Goal: Find specific page/section: Find specific page/section

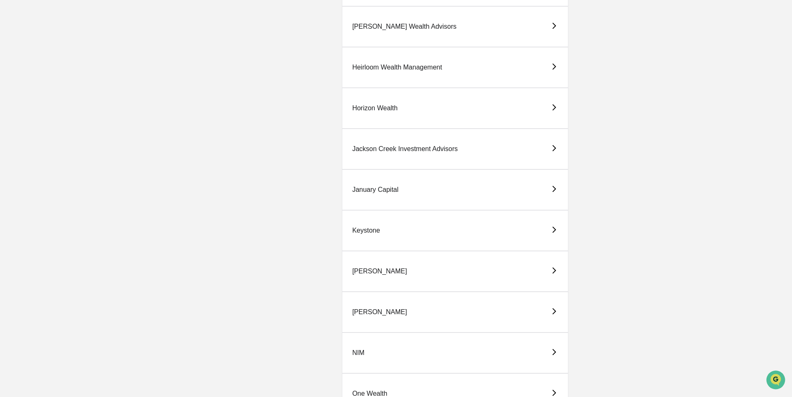
scroll to position [958, 0]
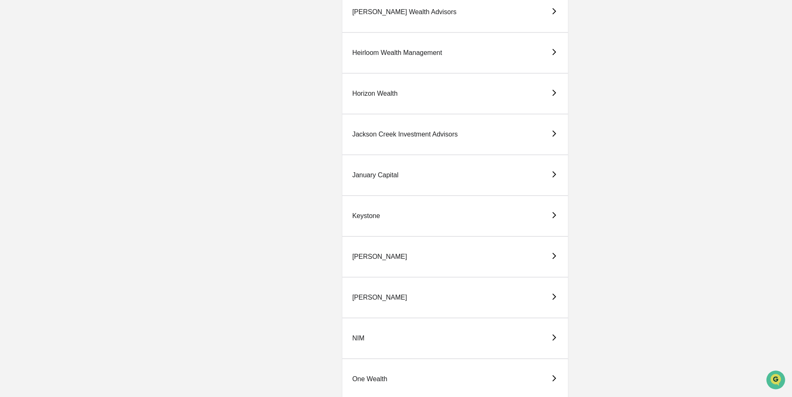
click at [360, 292] on div "[PERSON_NAME]" at bounding box center [455, 297] width 227 height 41
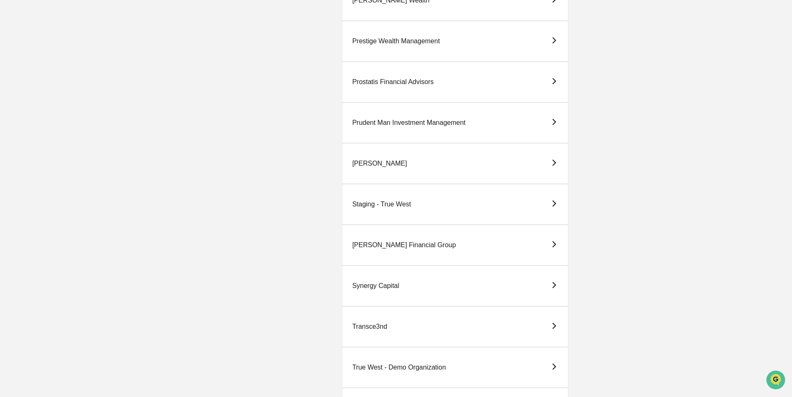
scroll to position [1710, 0]
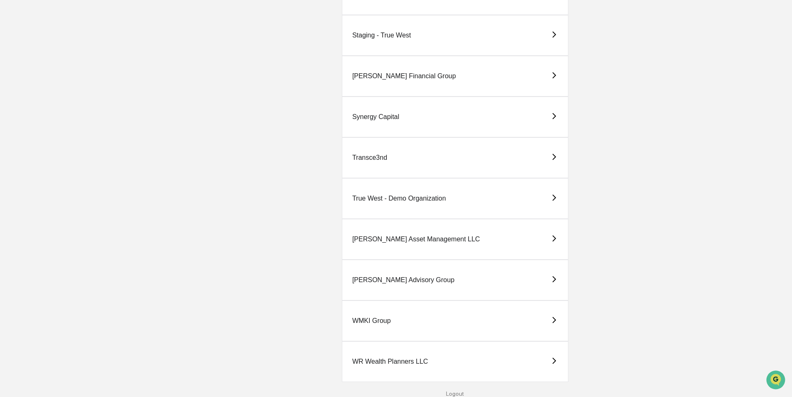
click at [375, 201] on div "True West - Demo Organization" at bounding box center [399, 198] width 94 height 7
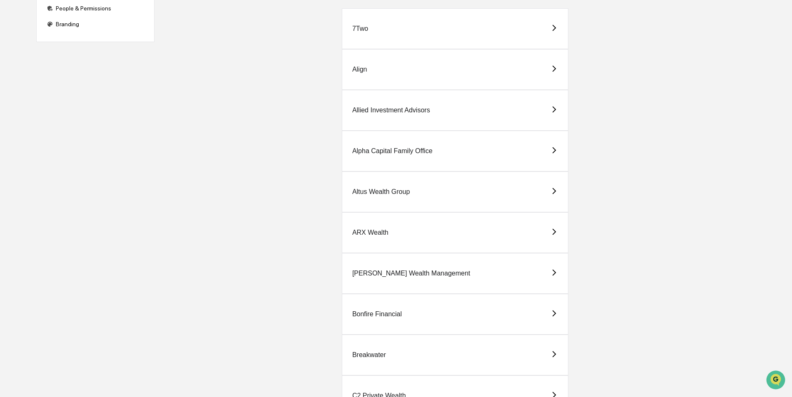
click at [374, 271] on div "[PERSON_NAME] Wealth Management" at bounding box center [411, 273] width 118 height 7
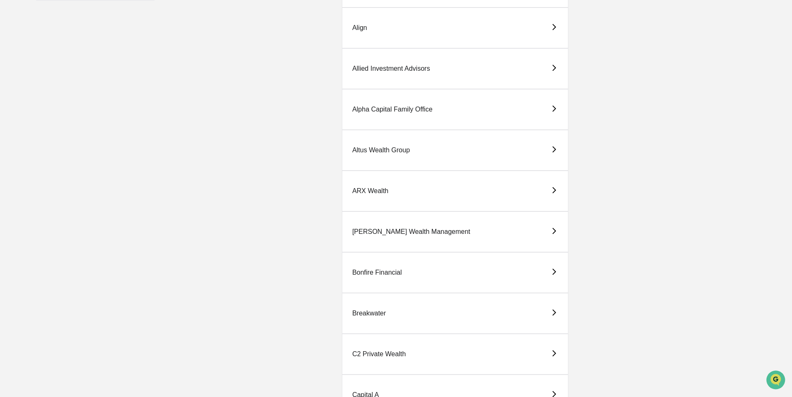
click at [367, 265] on div "Bonfire Financial" at bounding box center [455, 272] width 227 height 41
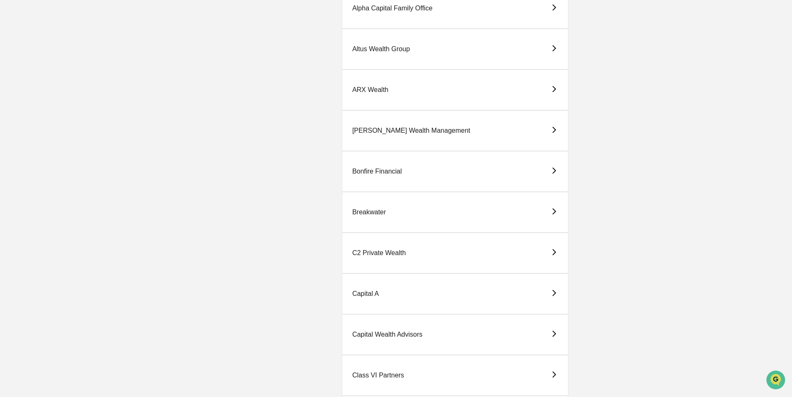
scroll to position [292, 0]
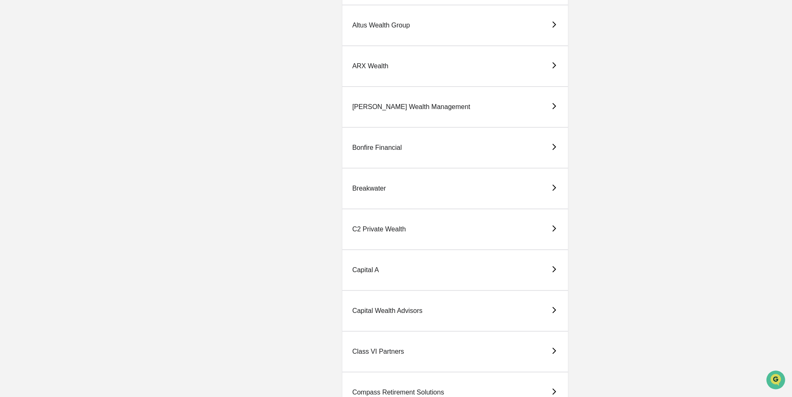
click at [377, 149] on div "Bonfire Financial" at bounding box center [377, 147] width 50 height 7
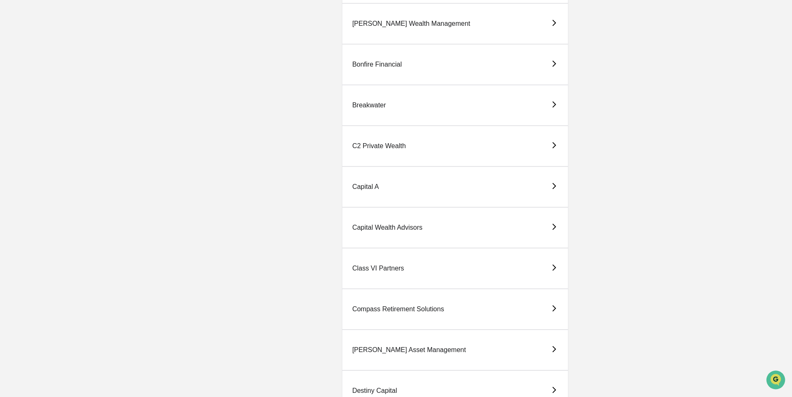
scroll to position [333, 0]
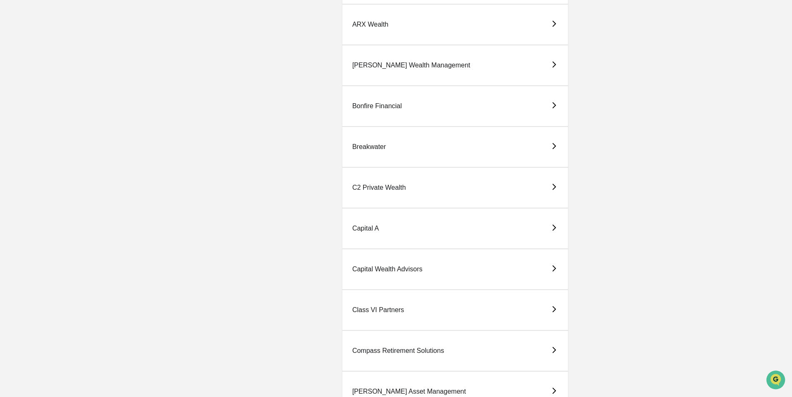
click at [376, 147] on div "Breakwater" at bounding box center [369, 146] width 34 height 7
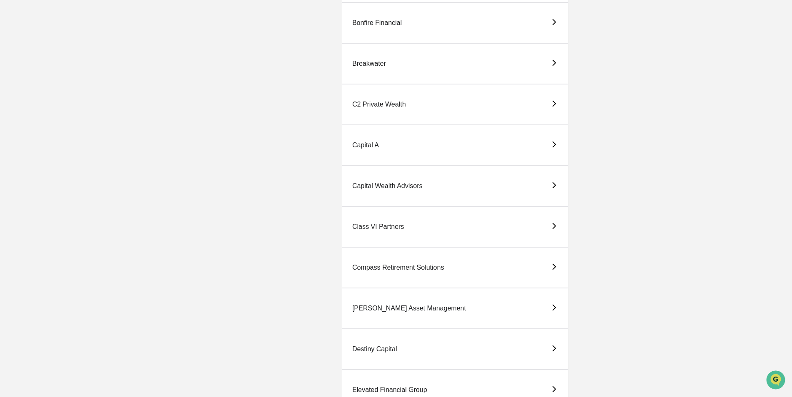
click at [376, 104] on div "C2 Private Wealth" at bounding box center [379, 104] width 54 height 7
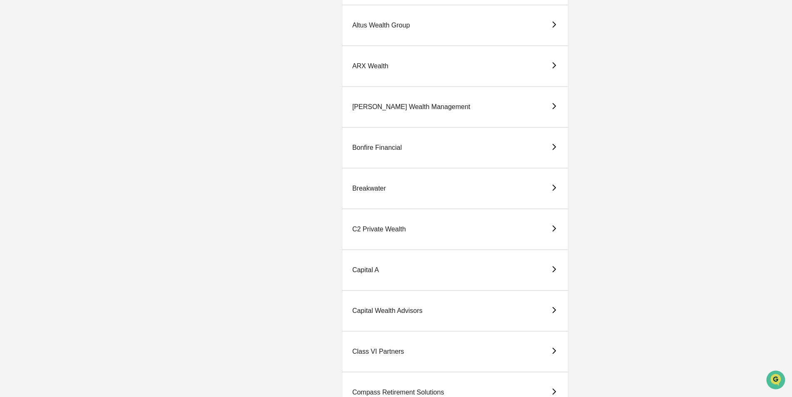
click at [377, 272] on div "Capital A" at bounding box center [365, 270] width 27 height 7
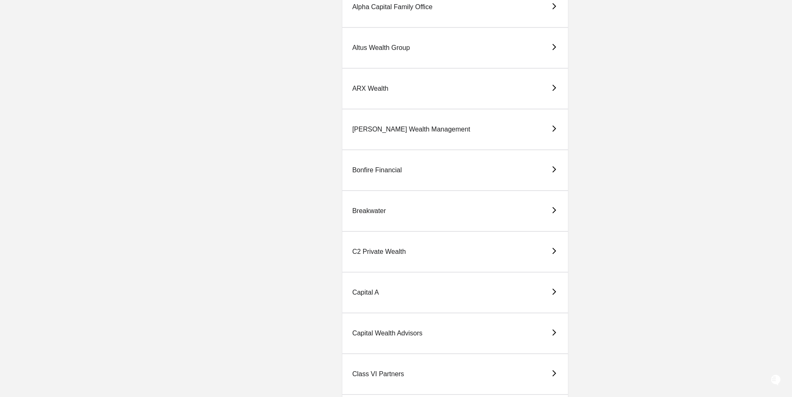
scroll to position [375, 0]
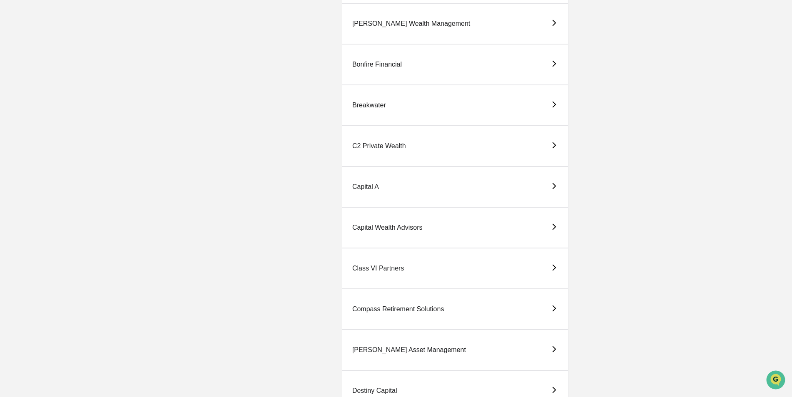
click at [394, 230] on div "Capital Wealth Advisors" at bounding box center [387, 227] width 70 height 7
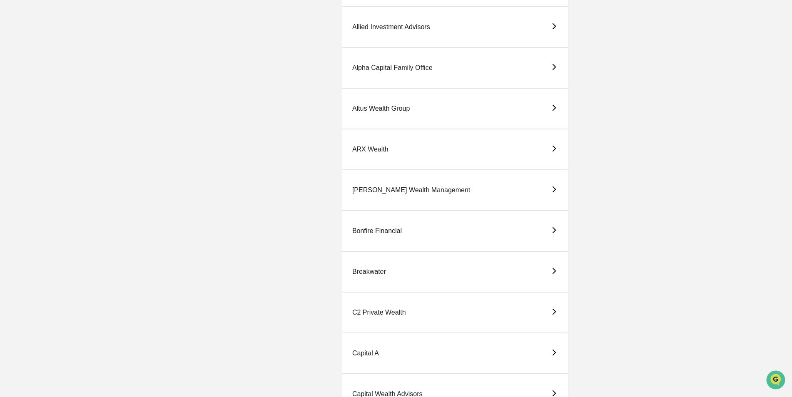
scroll to position [333, 0]
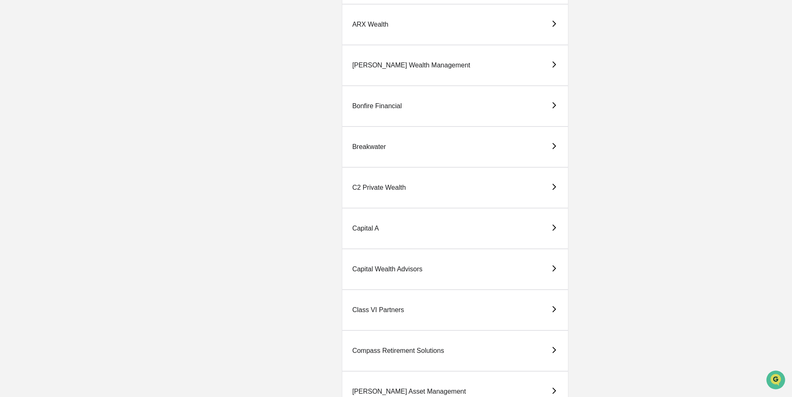
click at [389, 310] on div "Class VI Partners" at bounding box center [378, 310] width 52 height 7
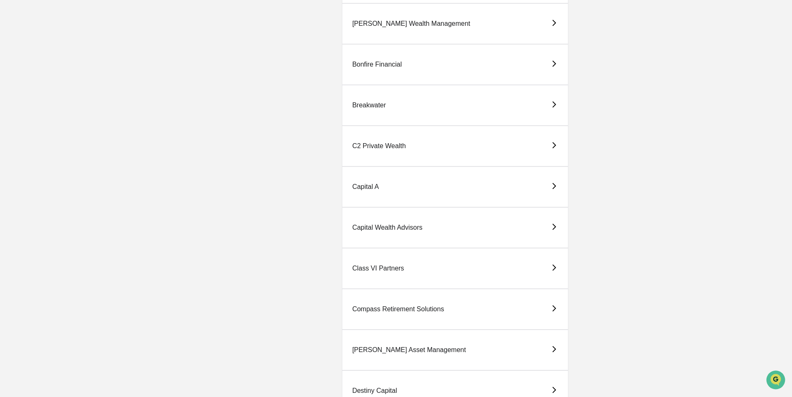
click at [394, 308] on div "Compass Retirement Solutions" at bounding box center [398, 309] width 92 height 7
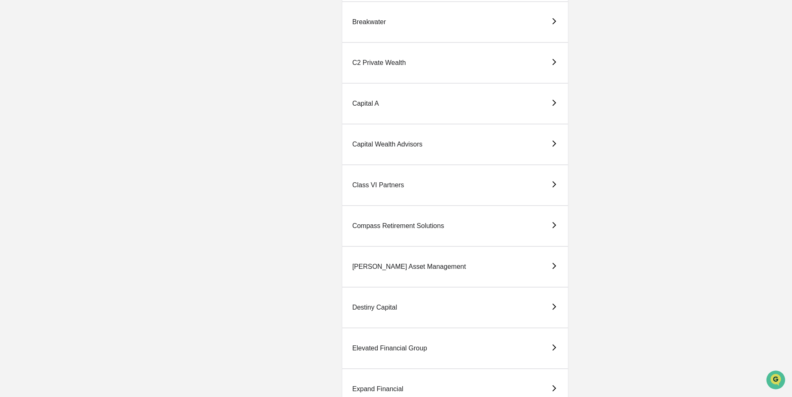
click at [395, 260] on div "[PERSON_NAME] Asset Management" at bounding box center [455, 267] width 227 height 41
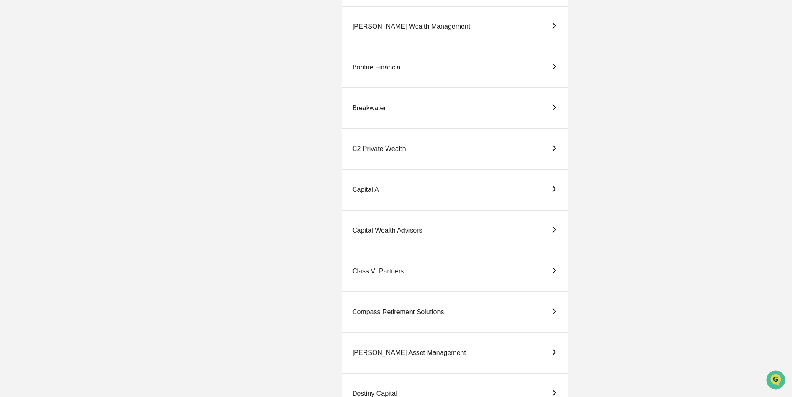
scroll to position [375, 0]
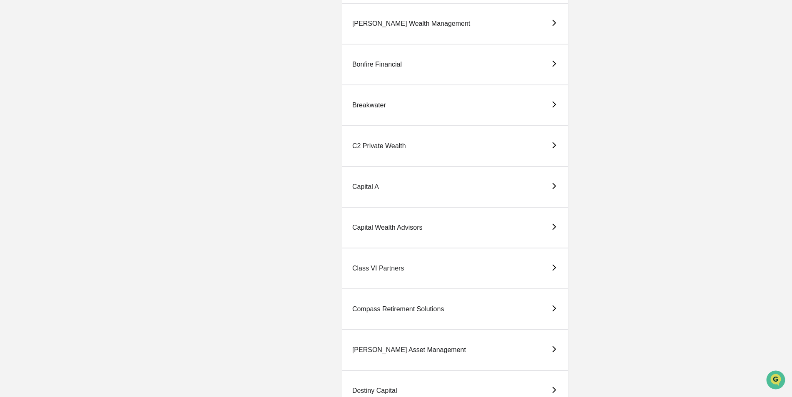
click at [374, 388] on div "Destiny Capital" at bounding box center [374, 390] width 45 height 7
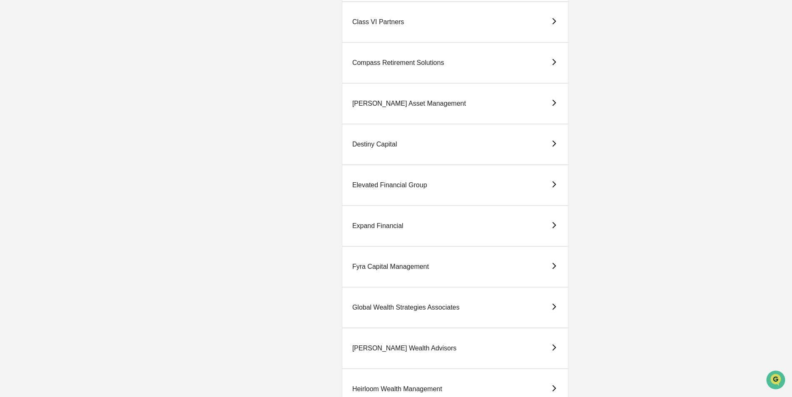
scroll to position [625, 0]
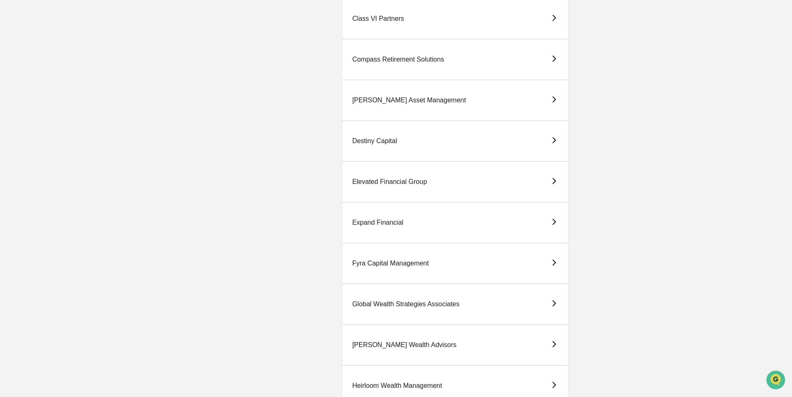
click at [382, 180] on div "Elevated Financial Group" at bounding box center [389, 181] width 75 height 7
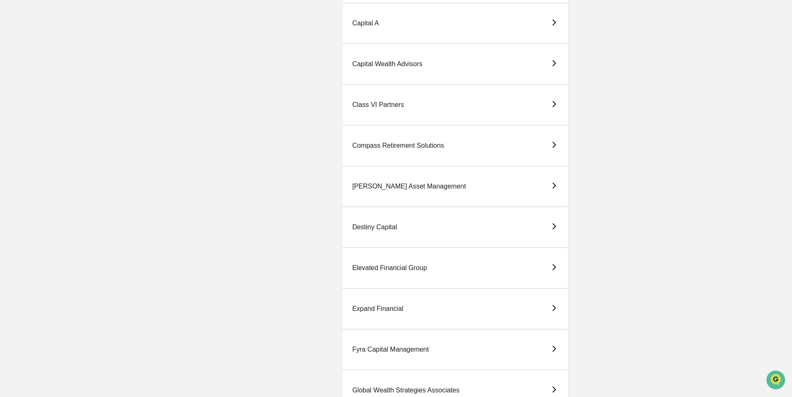
scroll to position [583, 0]
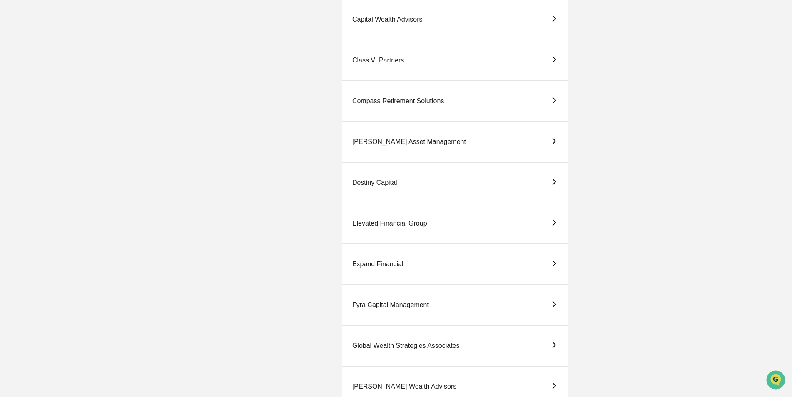
click at [389, 263] on div "Expand Financial" at bounding box center [377, 264] width 51 height 7
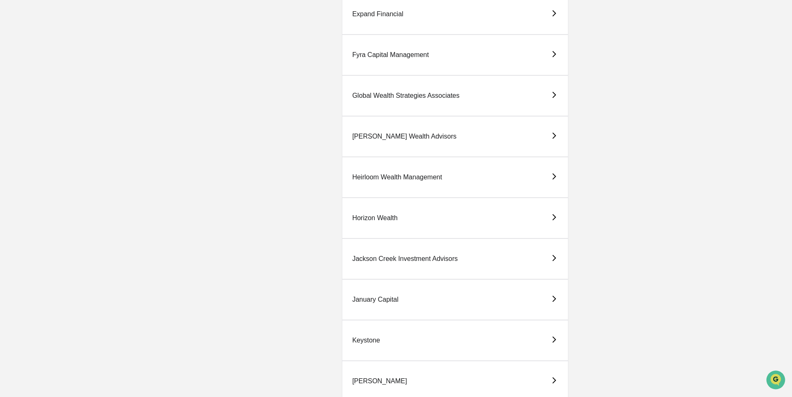
scroll to position [833, 0]
click at [379, 59] on div "Fyra Capital Management" at bounding box center [390, 55] width 77 height 7
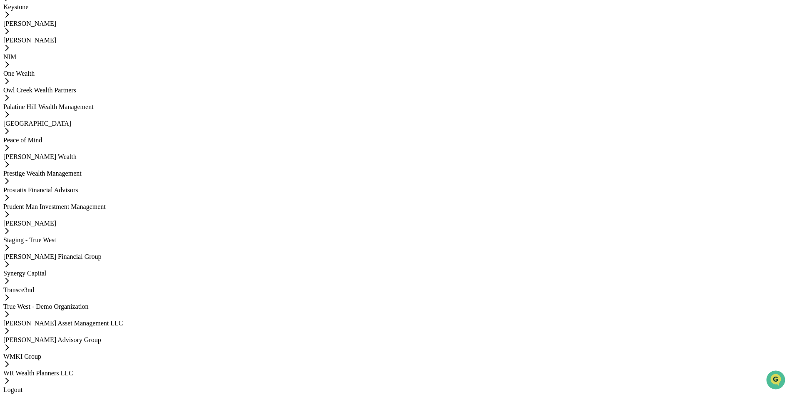
scroll to position [625, 0]
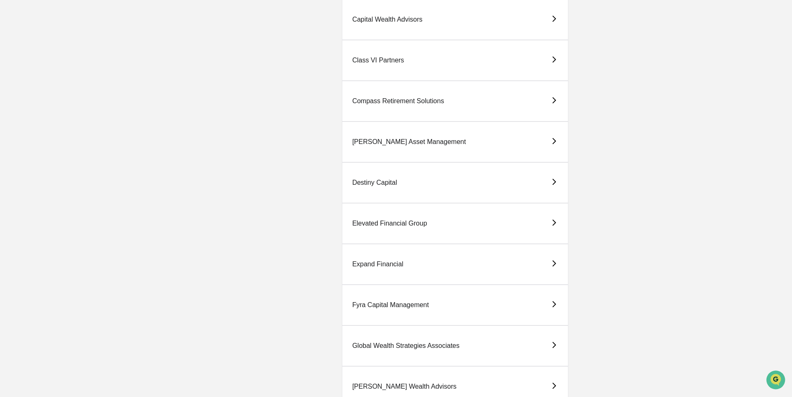
scroll to position [708, 0]
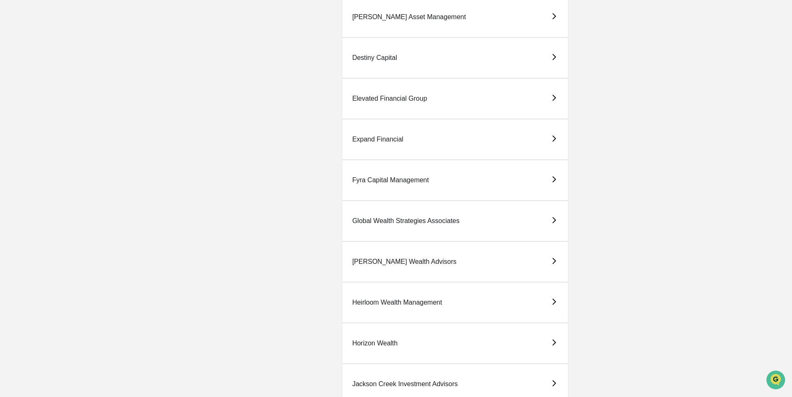
click at [382, 259] on div "[PERSON_NAME] Wealth Advisors" at bounding box center [404, 261] width 104 height 7
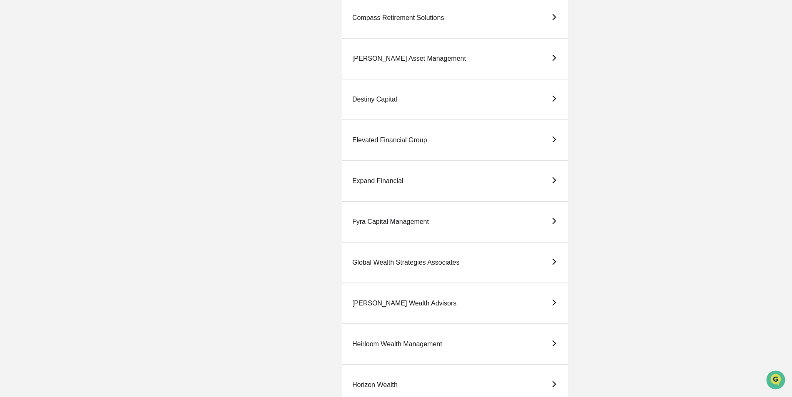
scroll to position [833, 0]
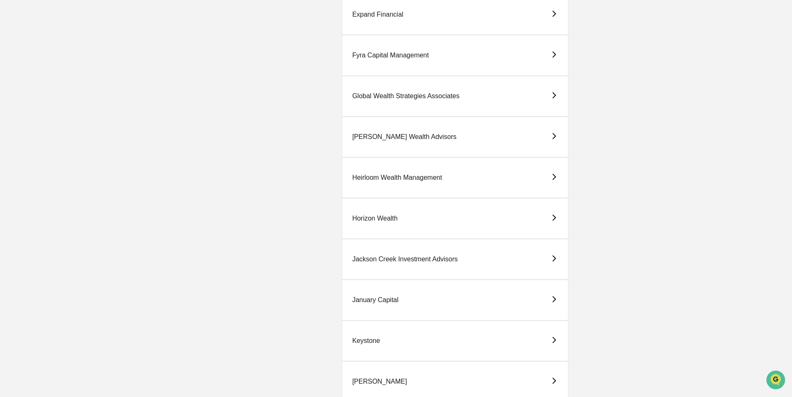
click at [403, 180] on div "Heirloom Wealth Management" at bounding box center [397, 177] width 90 height 7
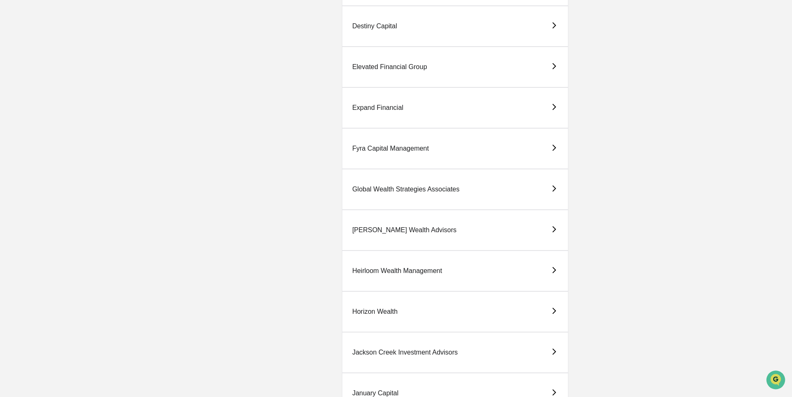
scroll to position [833, 0]
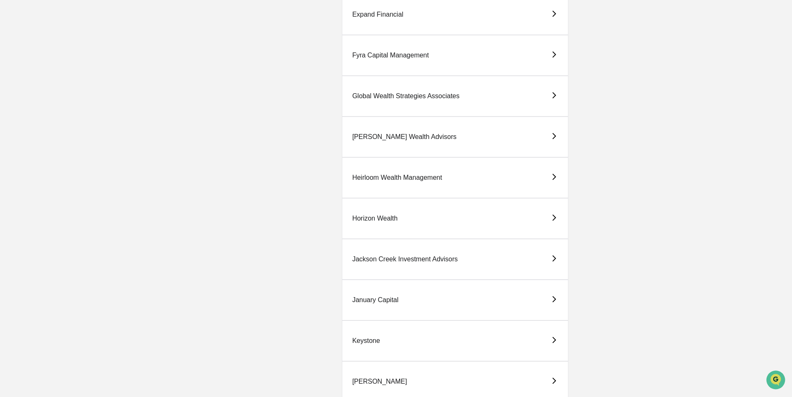
click at [377, 229] on div "Horizon Wealth" at bounding box center [455, 218] width 227 height 41
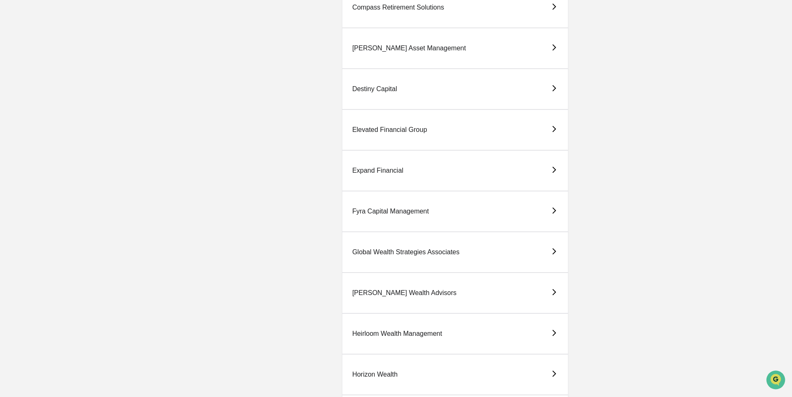
scroll to position [791, 0]
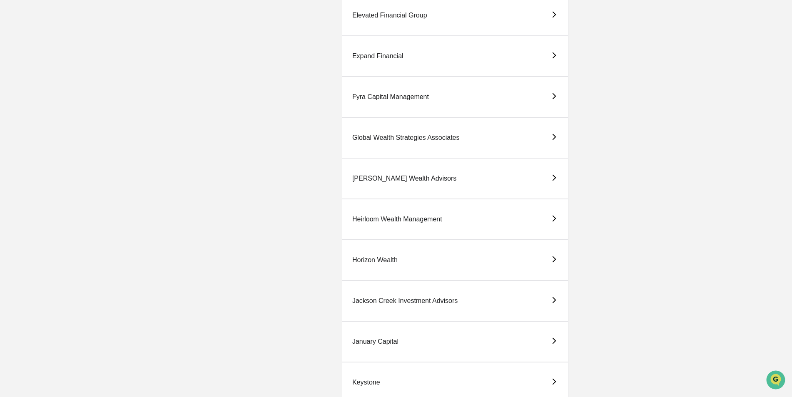
click at [379, 261] on div "Horizon Wealth" at bounding box center [374, 260] width 45 height 7
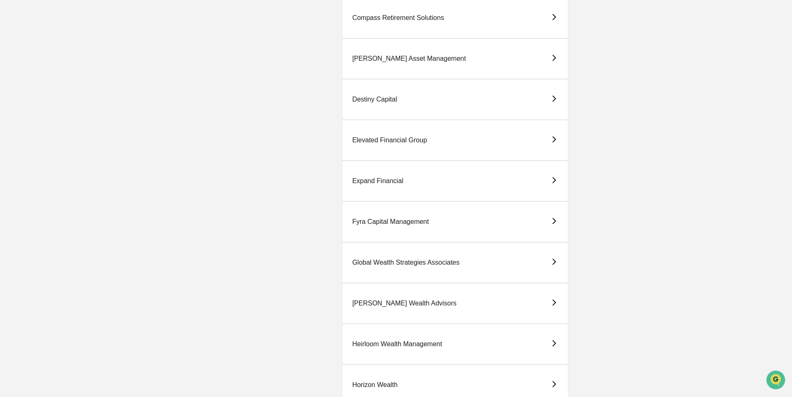
scroll to position [791, 0]
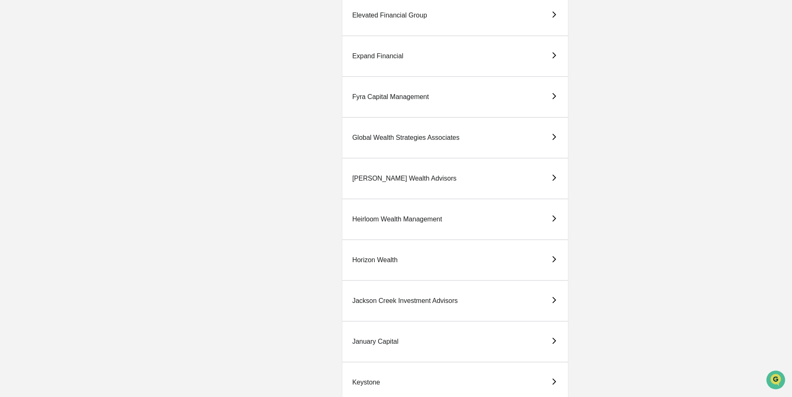
click at [380, 302] on div "Jackson Creek Investment Advisors" at bounding box center [404, 300] width 105 height 7
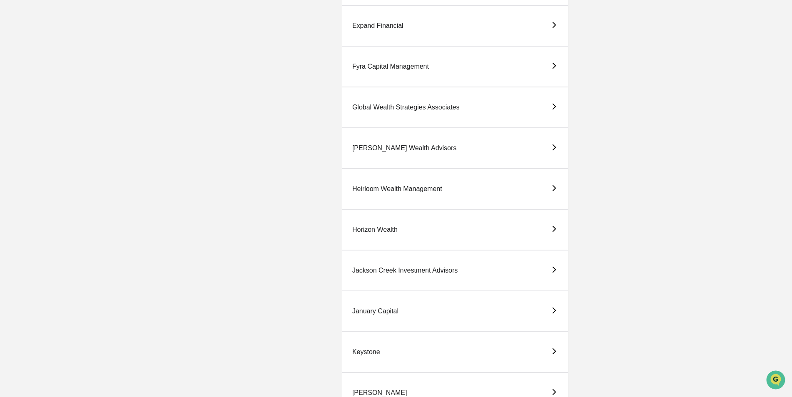
scroll to position [833, 0]
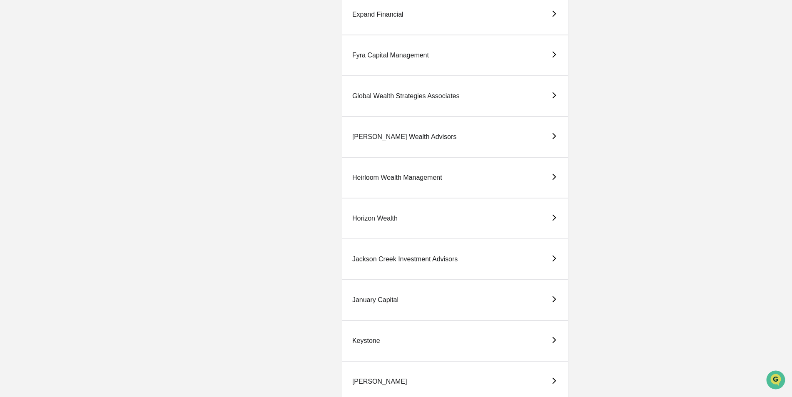
click at [383, 298] on div "January Capital" at bounding box center [375, 300] width 46 height 7
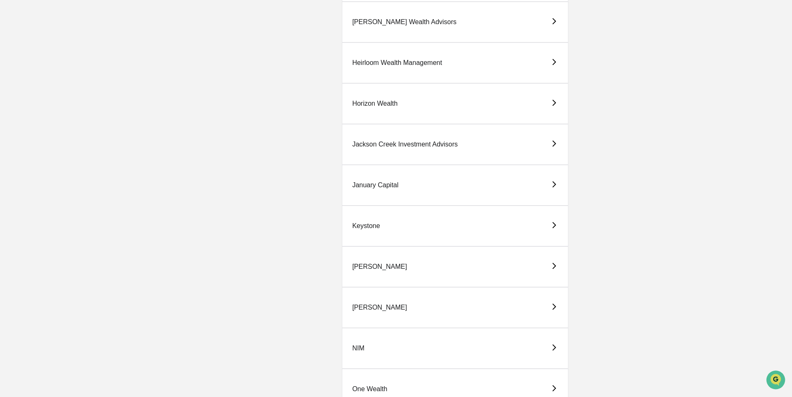
scroll to position [958, 0]
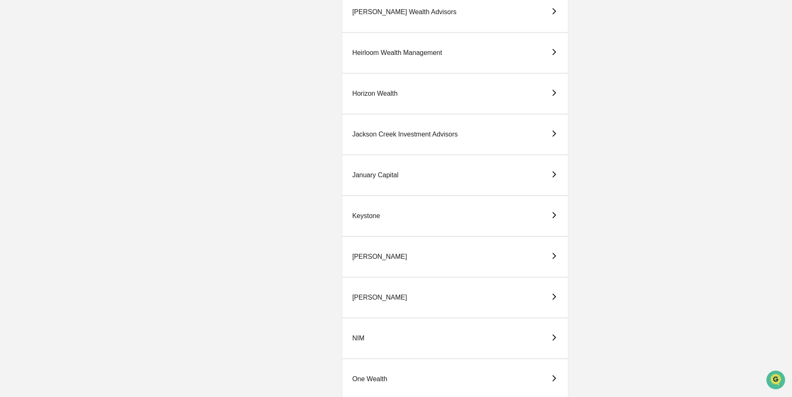
click at [377, 216] on div "Keystone" at bounding box center [366, 215] width 28 height 7
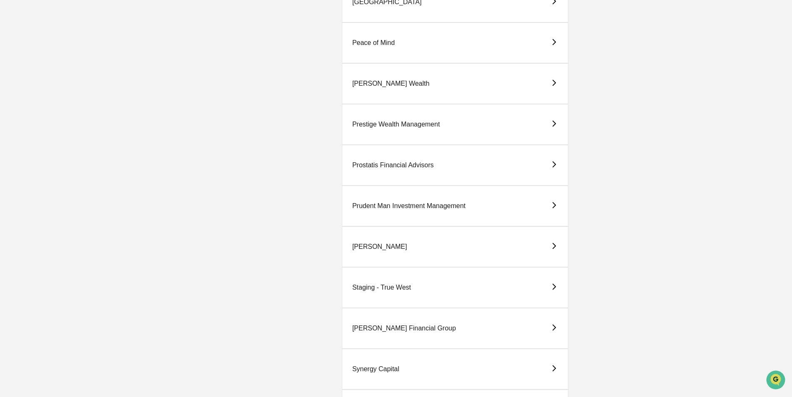
scroll to position [1666, 0]
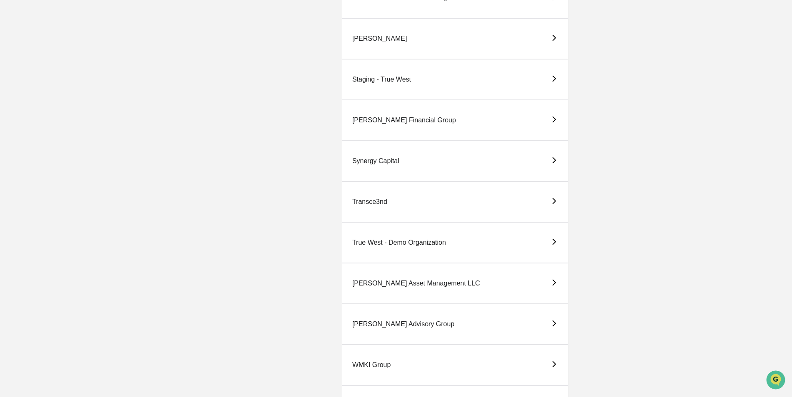
click at [439, 239] on div "True West - Demo Organization" at bounding box center [399, 242] width 94 height 7
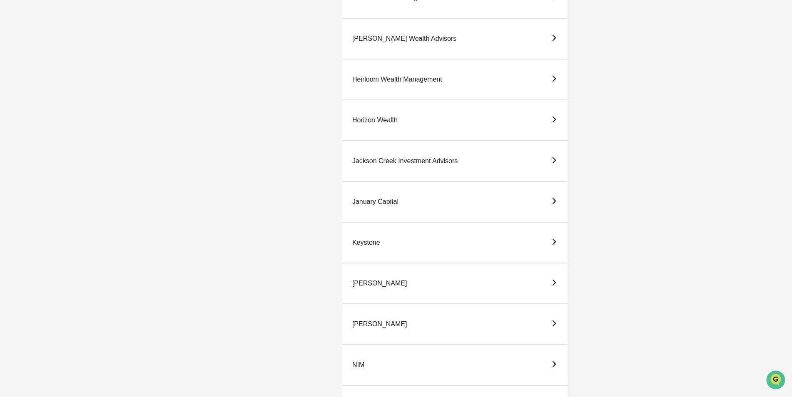
scroll to position [916, 0]
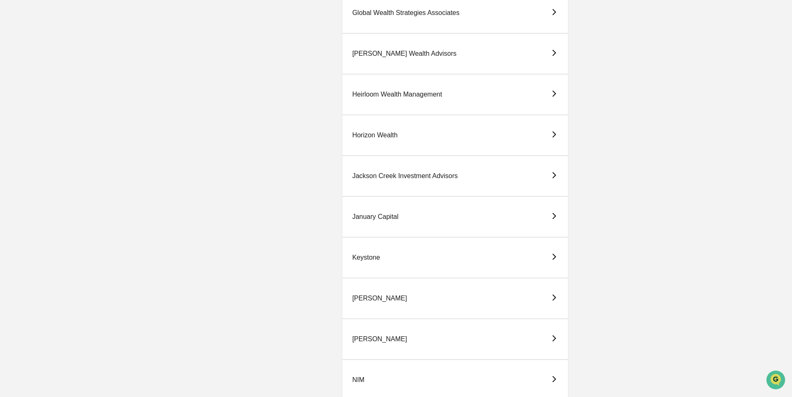
click at [369, 298] on div "[PERSON_NAME]" at bounding box center [379, 298] width 55 height 7
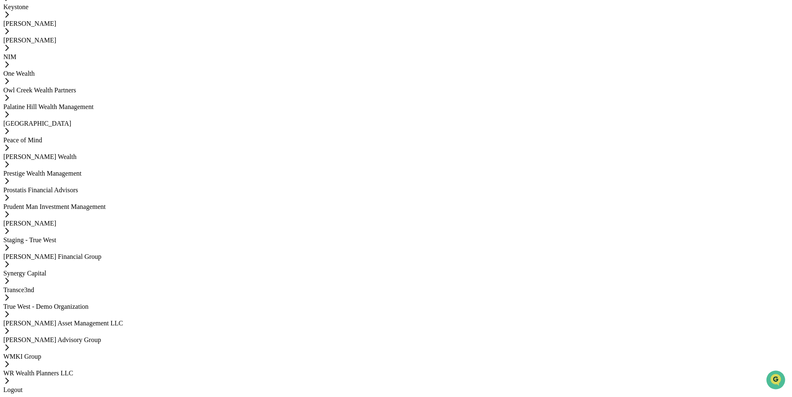
scroll to position [916, 0]
click at [355, 44] on div "[PERSON_NAME]" at bounding box center [396, 40] width 786 height 7
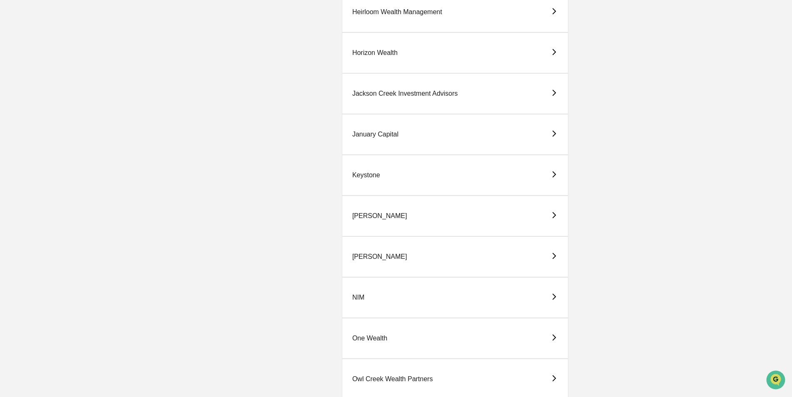
scroll to position [1000, 0]
click at [362, 294] on div "NIM" at bounding box center [358, 296] width 12 height 7
